Goal: Information Seeking & Learning: Learn about a topic

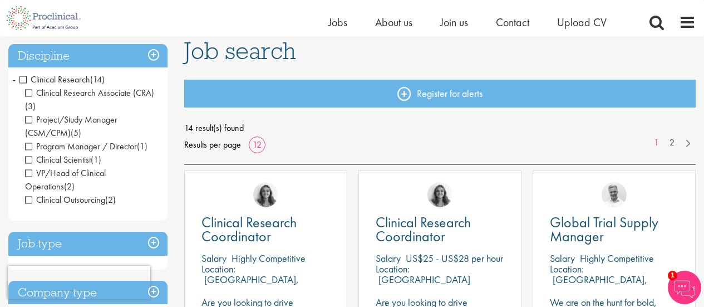
scroll to position [74, 0]
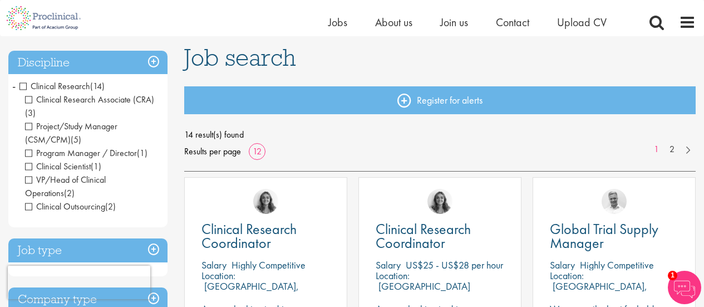
click at [46, 168] on span "Clinical Scientist" at bounding box center [58, 166] width 66 height 12
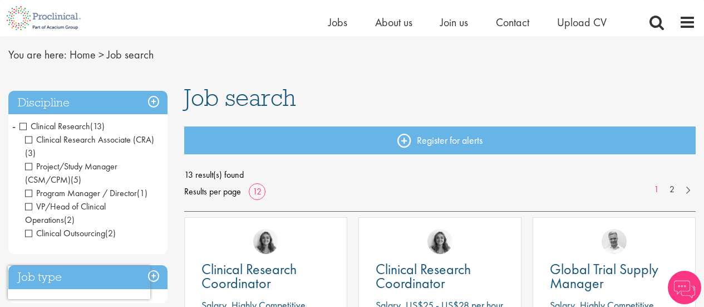
scroll to position [37, 0]
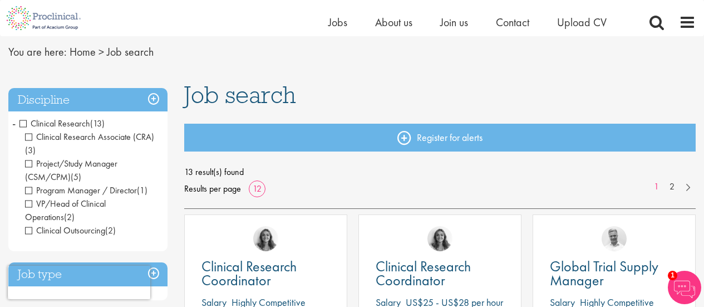
click at [25, 120] on span "Clinical Research" at bounding box center [54, 123] width 71 height 12
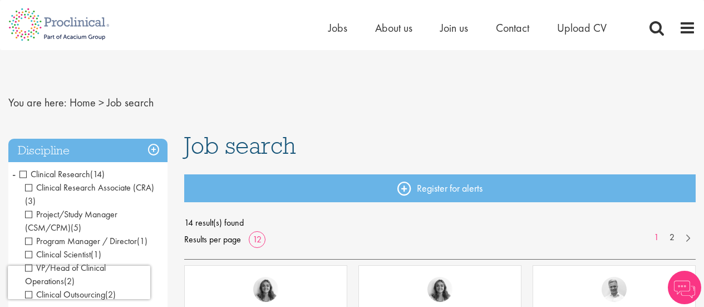
click at [23, 173] on span "Clinical Research" at bounding box center [54, 174] width 71 height 12
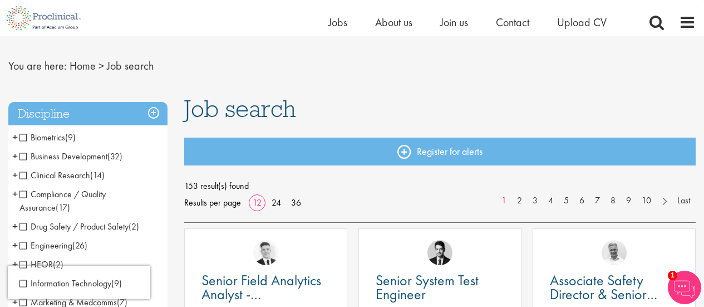
scroll to position [18, 0]
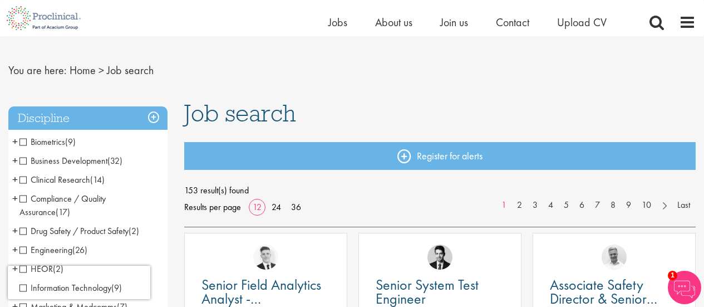
click at [22, 179] on span "Clinical Research" at bounding box center [54, 180] width 71 height 12
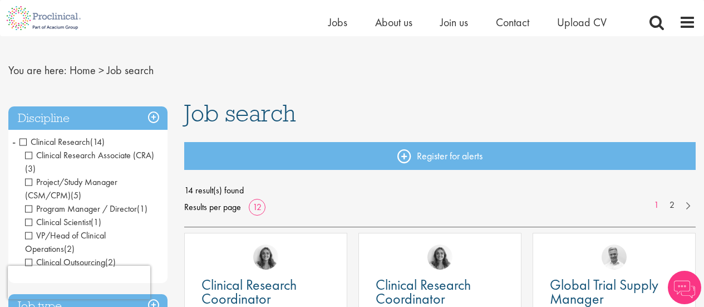
scroll to position [37, 0]
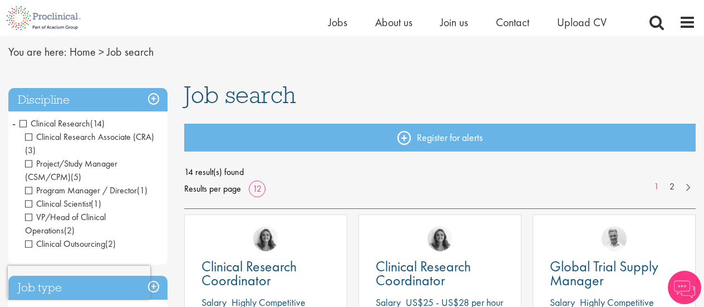
click at [30, 216] on span "VP/Head of Clinical Operations" at bounding box center [65, 223] width 81 height 25
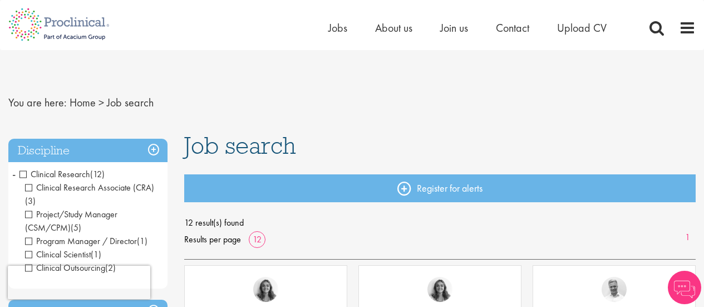
click at [28, 240] on span "Program Manager / Director" at bounding box center [81, 241] width 112 height 12
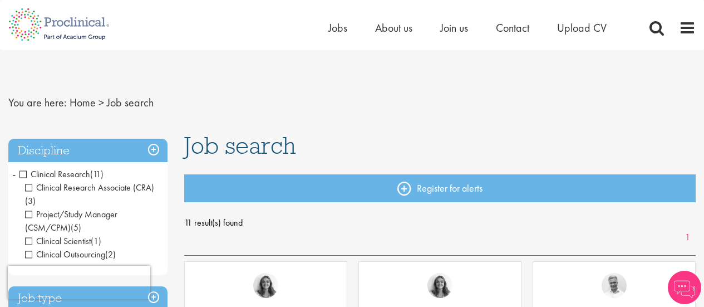
click at [28, 185] on span "Clinical Research Associate (CRA)" at bounding box center [89, 188] width 129 height 12
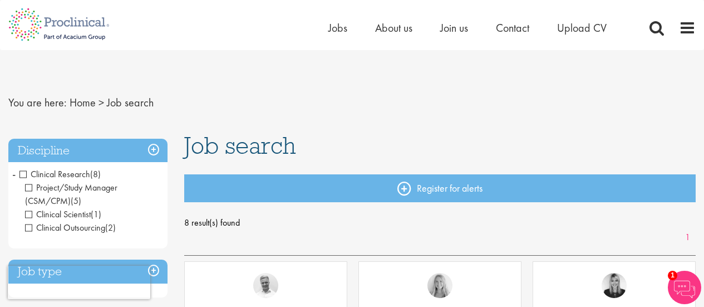
click at [28, 227] on span "Clinical Outsourcing" at bounding box center [65, 228] width 80 height 12
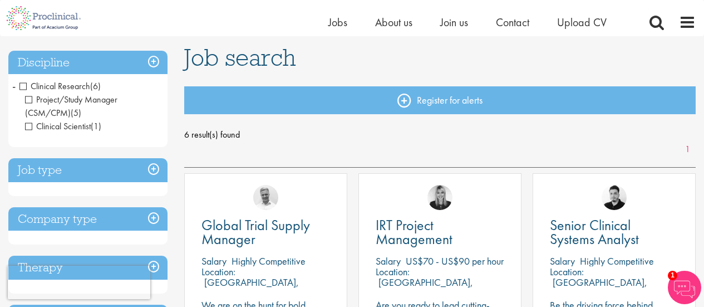
scroll to position [74, 0]
click at [32, 98] on span "Project/Study Manager (CSM/CPM)" at bounding box center [71, 106] width 92 height 25
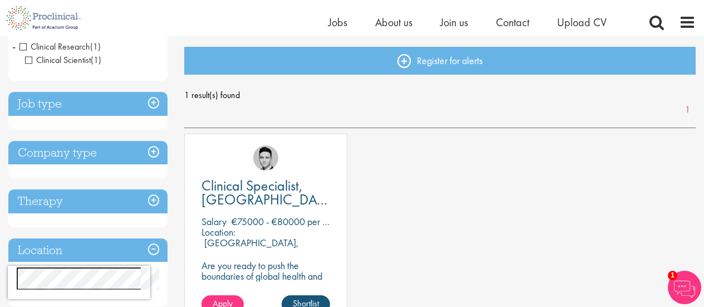
scroll to position [56, 0]
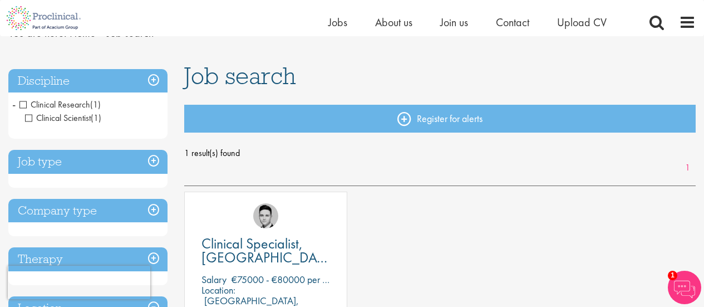
click at [25, 103] on span "Clinical Research" at bounding box center [54, 105] width 71 height 12
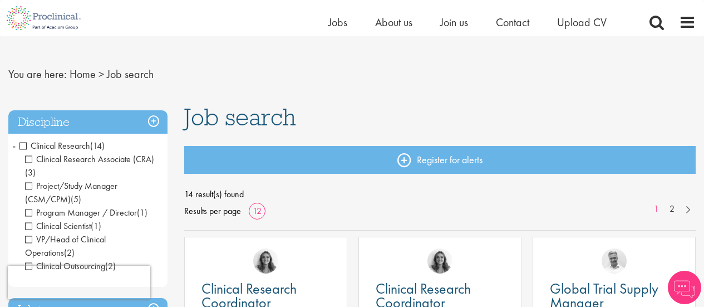
scroll to position [56, 0]
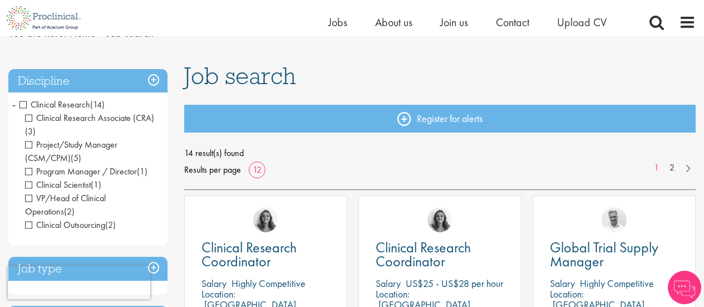
click at [33, 118] on span "Clinical Research Associate (CRA)" at bounding box center [89, 118] width 129 height 12
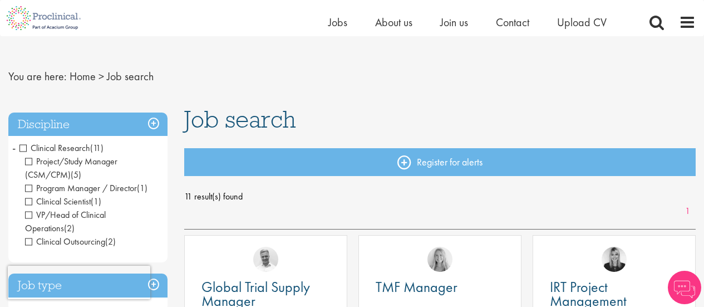
scroll to position [37, 0]
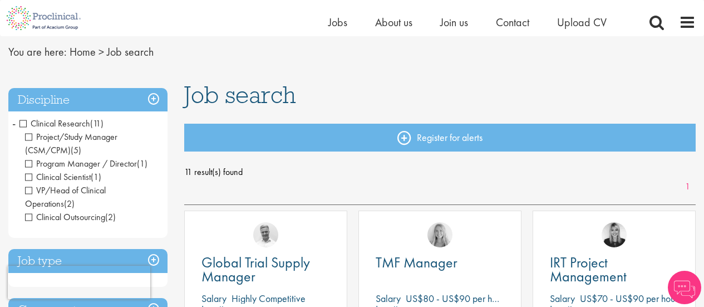
click at [30, 178] on span "Clinical Scientist" at bounding box center [58, 177] width 66 height 12
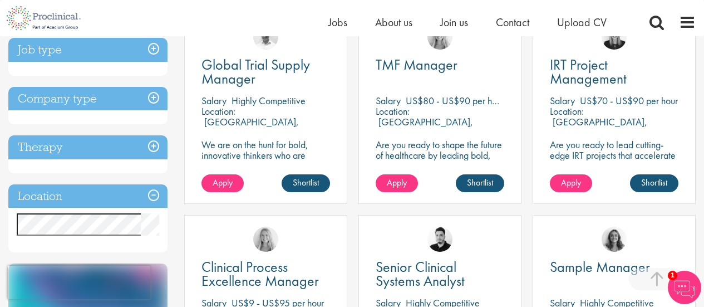
scroll to position [241, 0]
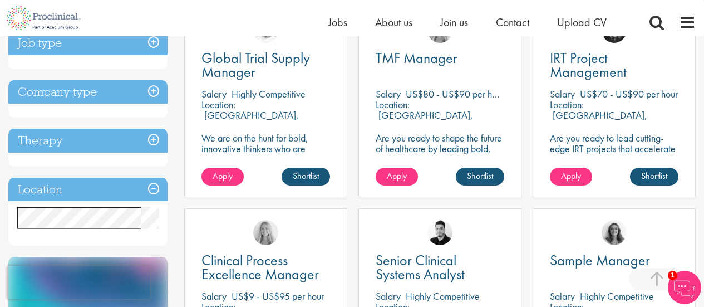
click at [154, 182] on h3 "Location" at bounding box center [87, 190] width 159 height 24
click at [155, 188] on h3 "Location" at bounding box center [87, 190] width 159 height 24
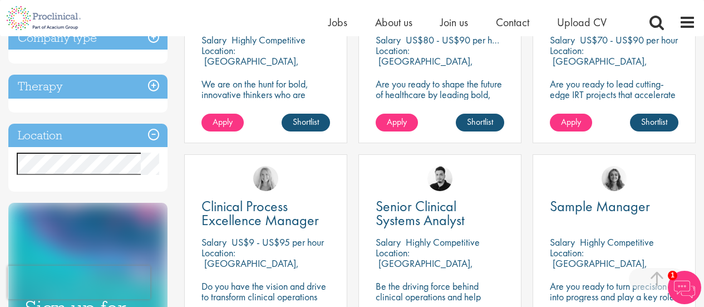
scroll to position [315, 0]
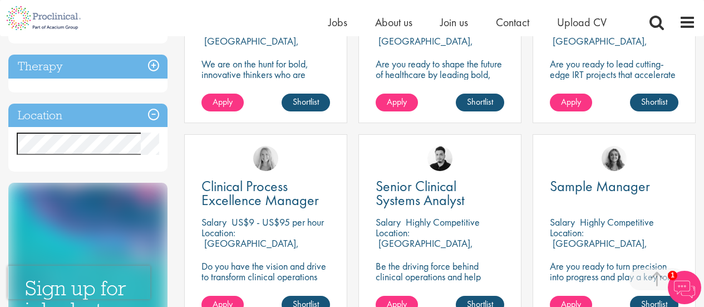
click at [150, 112] on h3 "Location" at bounding box center [87, 116] width 159 height 24
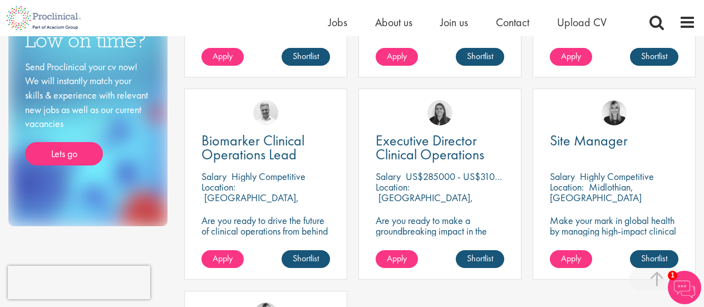
scroll to position [482, 0]
